Goal: Communication & Community: Participate in discussion

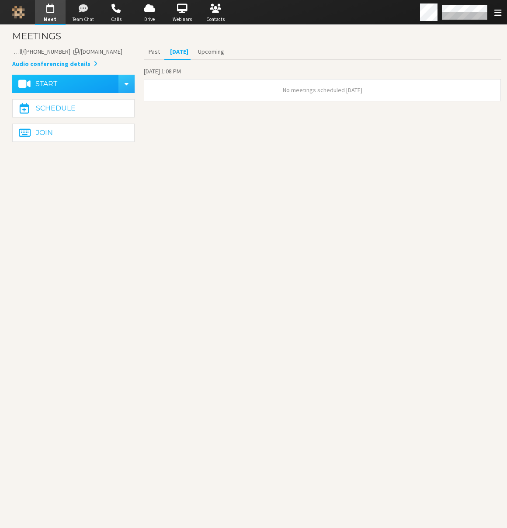
click at [86, 14] on span "button" at bounding box center [83, 9] width 31 height 14
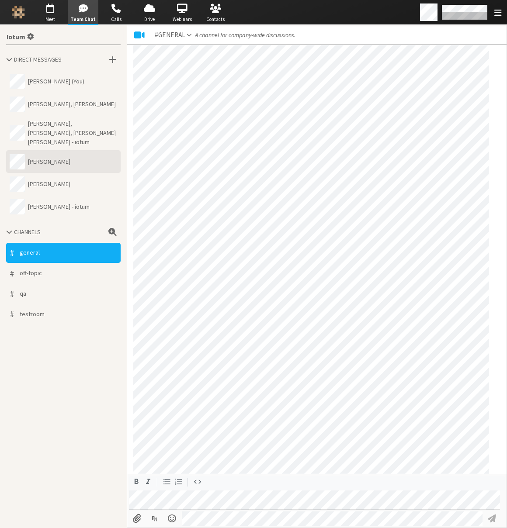
scroll to position [714, 0]
